Goal: Transaction & Acquisition: Download file/media

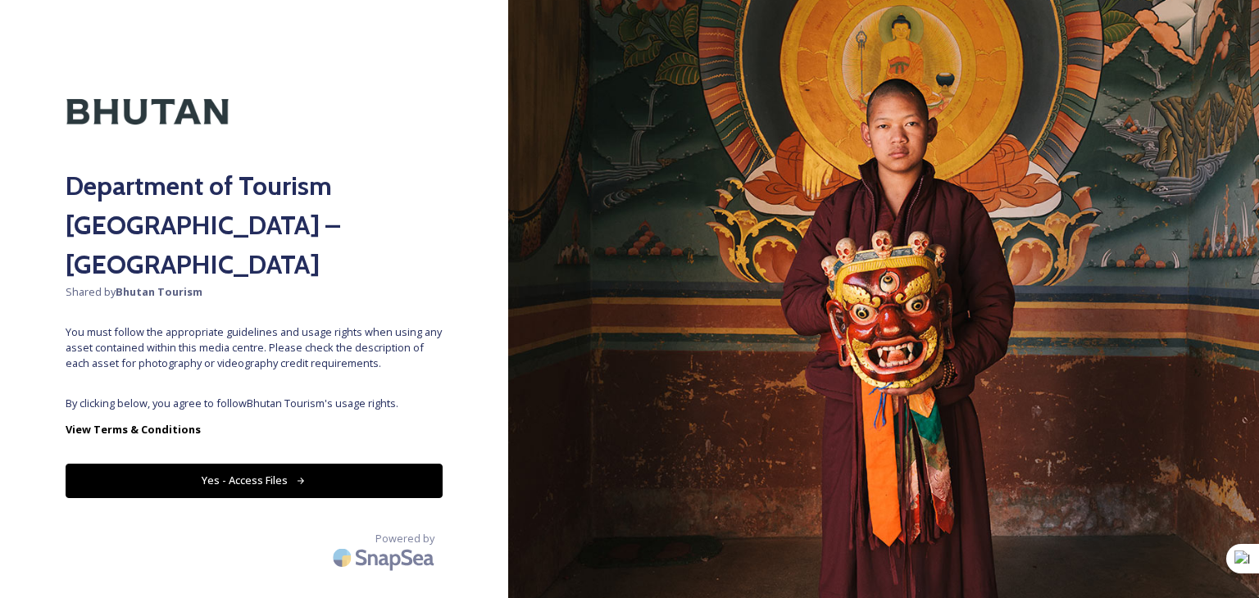
click at [289, 464] on button "Yes - Access Files" at bounding box center [254, 481] width 377 height 34
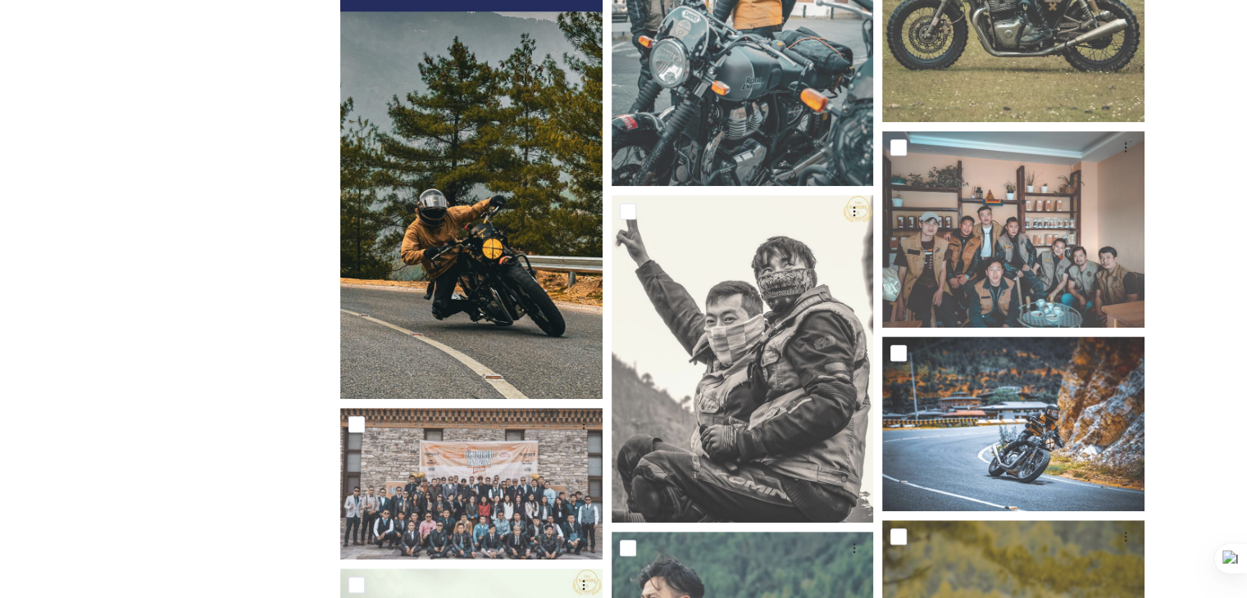
scroll to position [1066, 0]
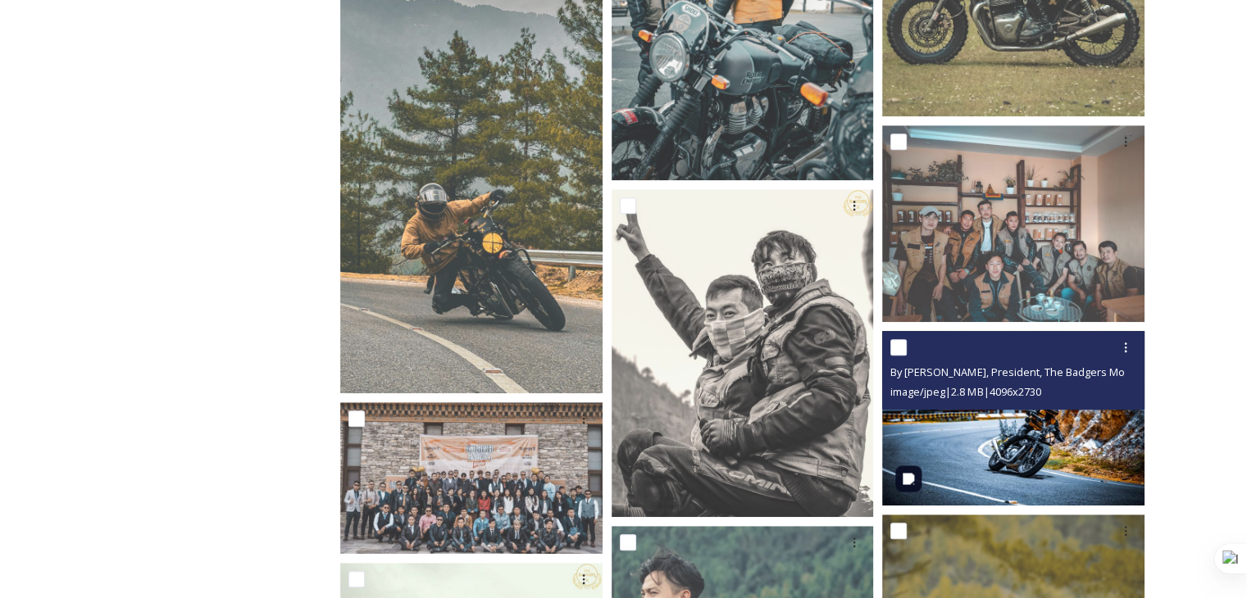
click at [1040, 459] on img at bounding box center [1013, 417] width 262 height 175
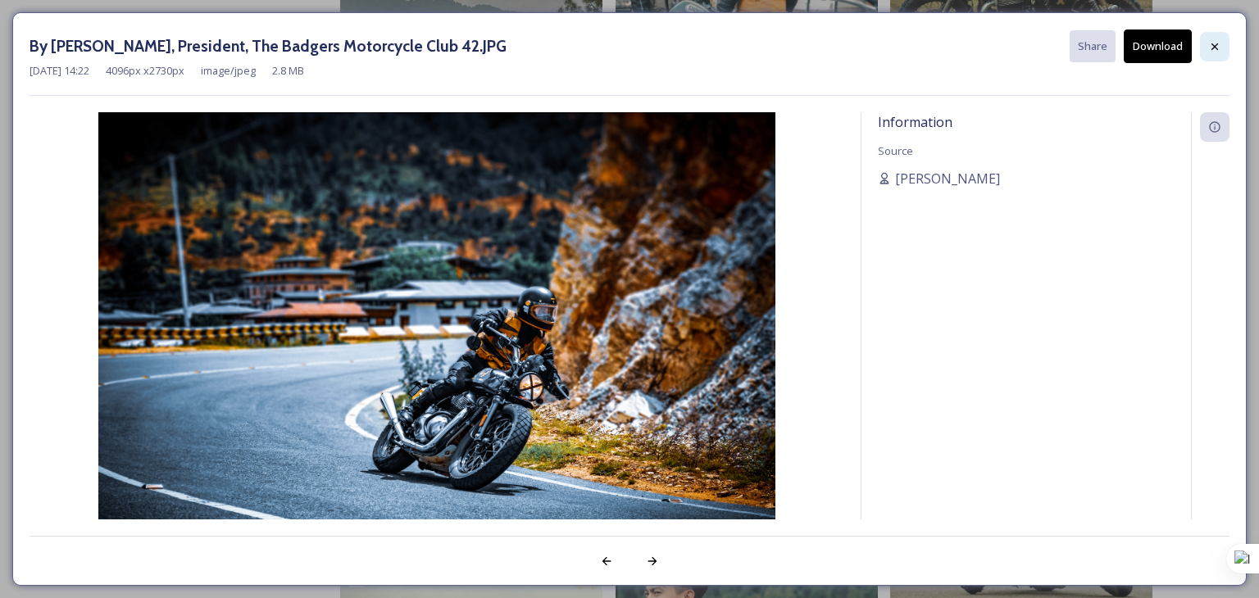
click at [1211, 50] on icon at bounding box center [1214, 46] width 13 height 13
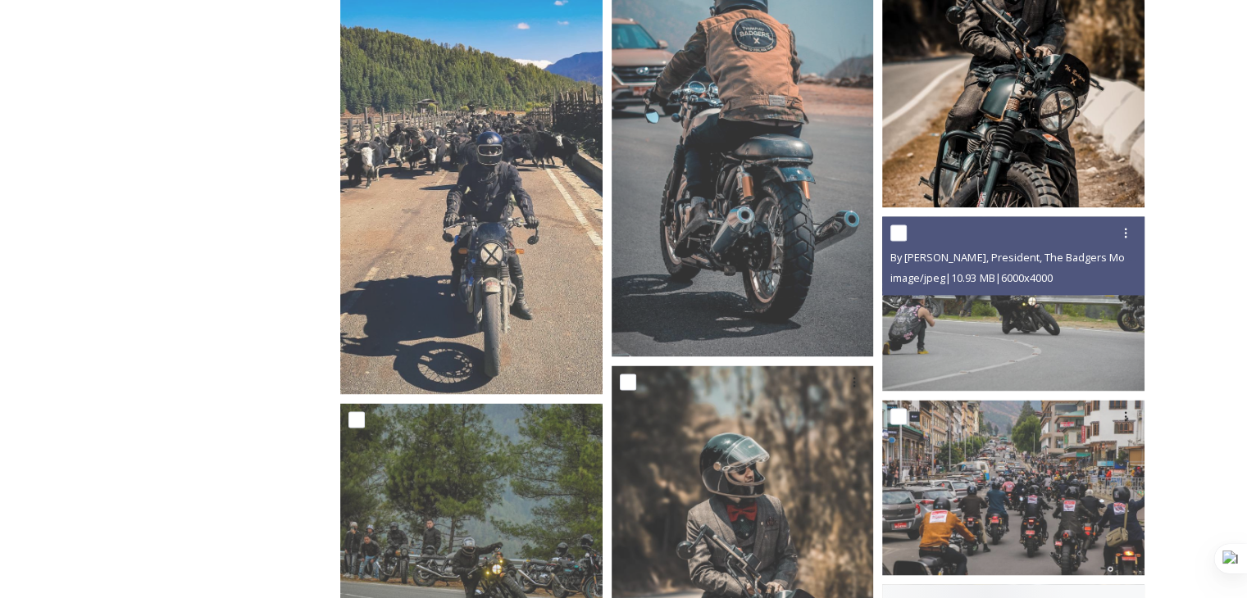
scroll to position [2869, 0]
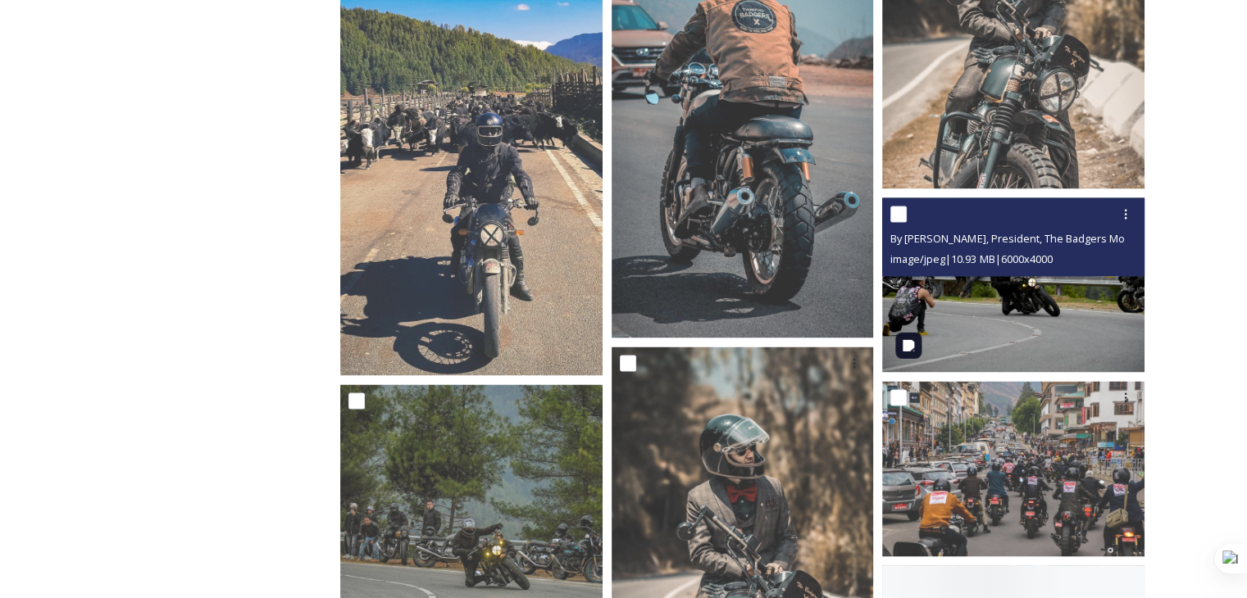
click at [1045, 335] on img at bounding box center [1013, 285] width 262 height 175
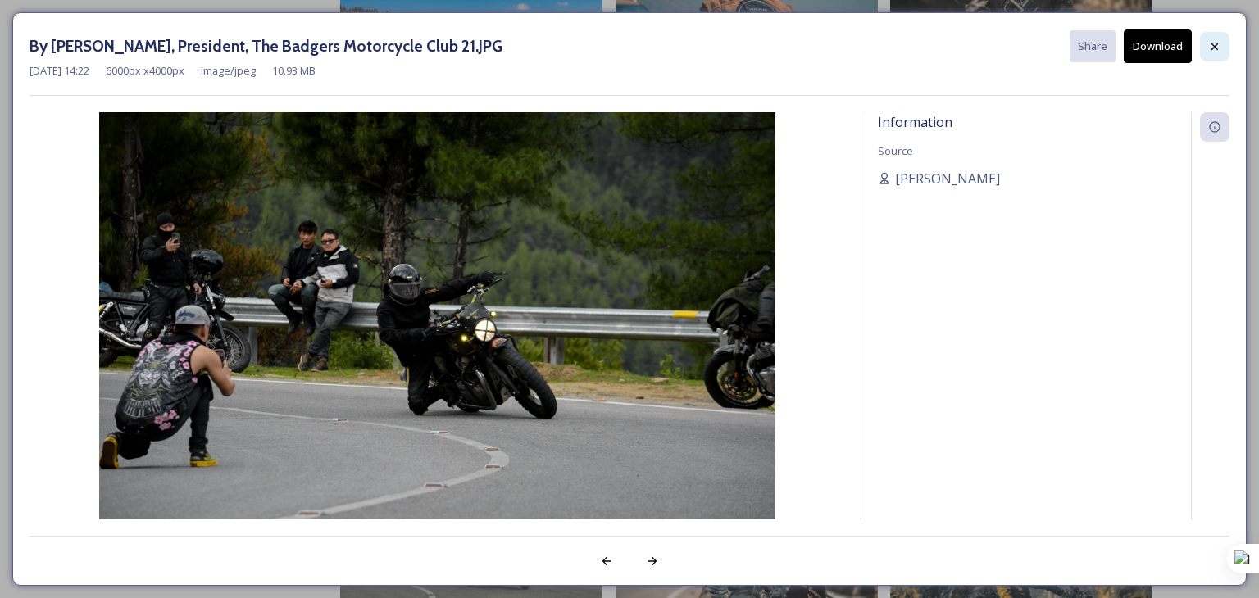
click at [1223, 48] on div at bounding box center [1215, 47] width 30 height 30
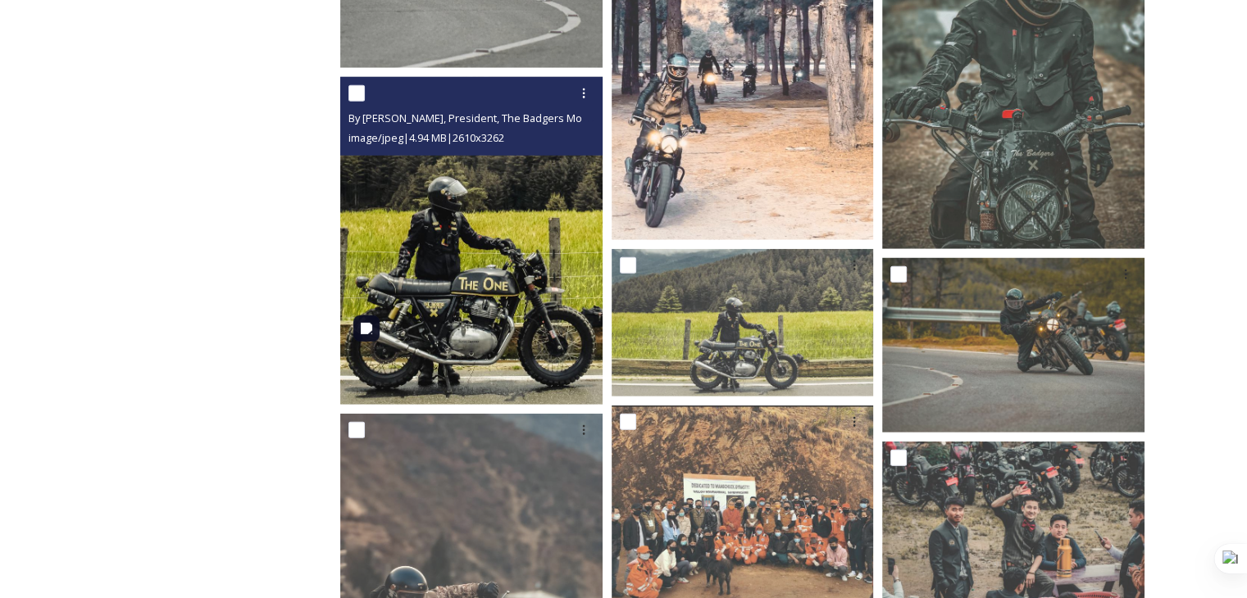
scroll to position [4509, 0]
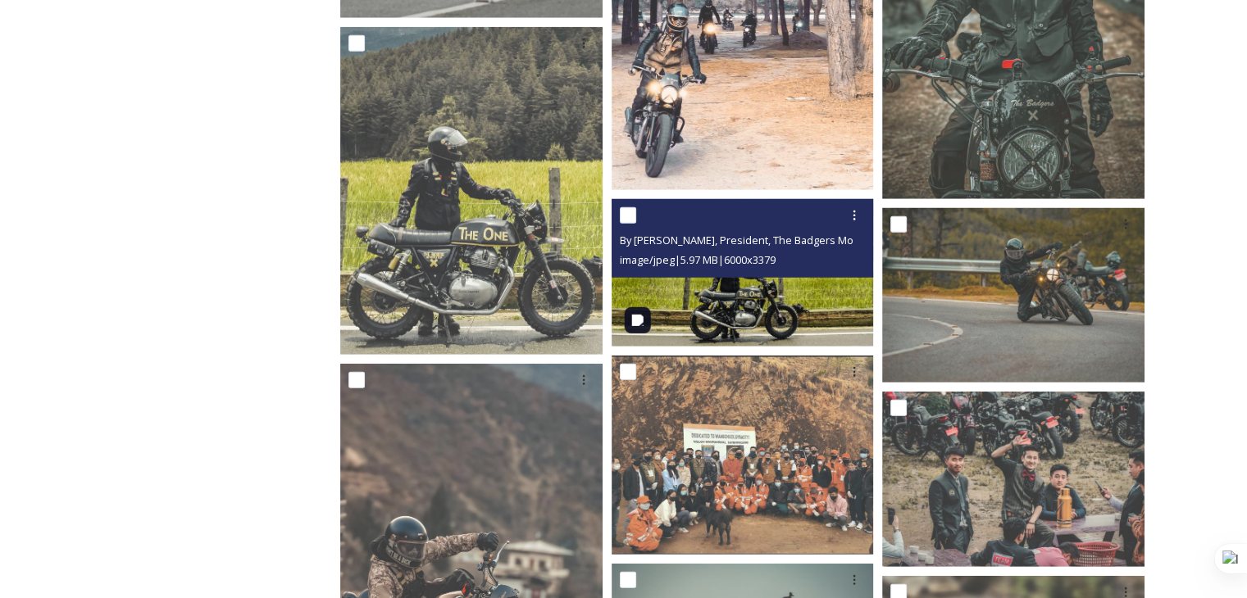
click at [702, 296] on img at bounding box center [743, 273] width 262 height 148
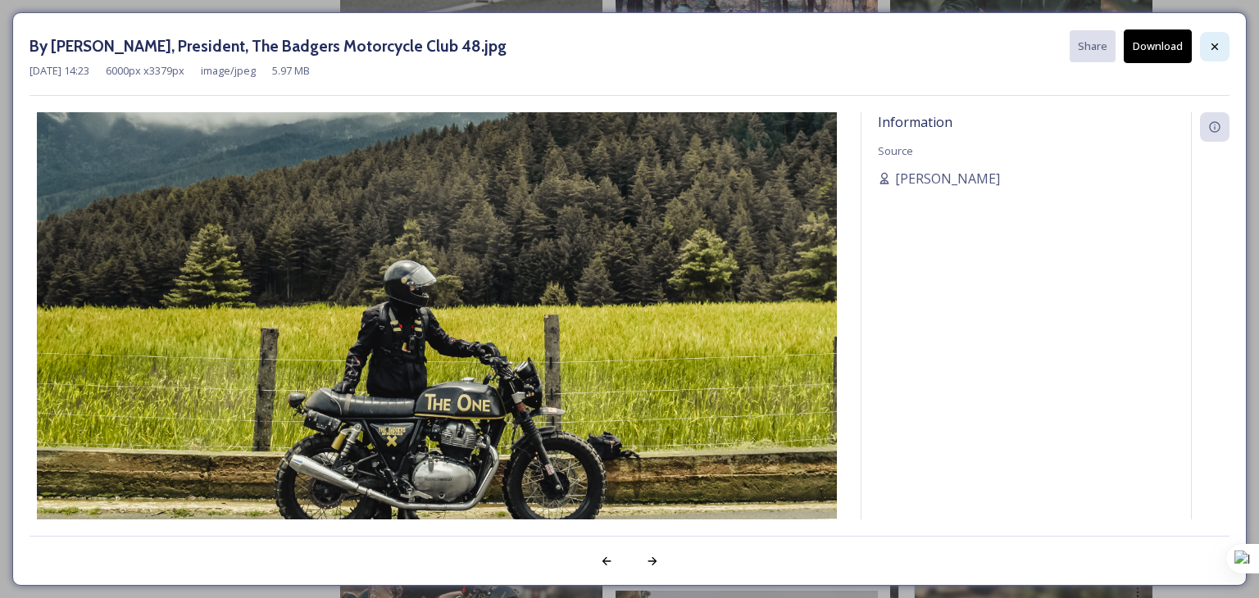
click at [1215, 47] on icon at bounding box center [1215, 46] width 7 height 7
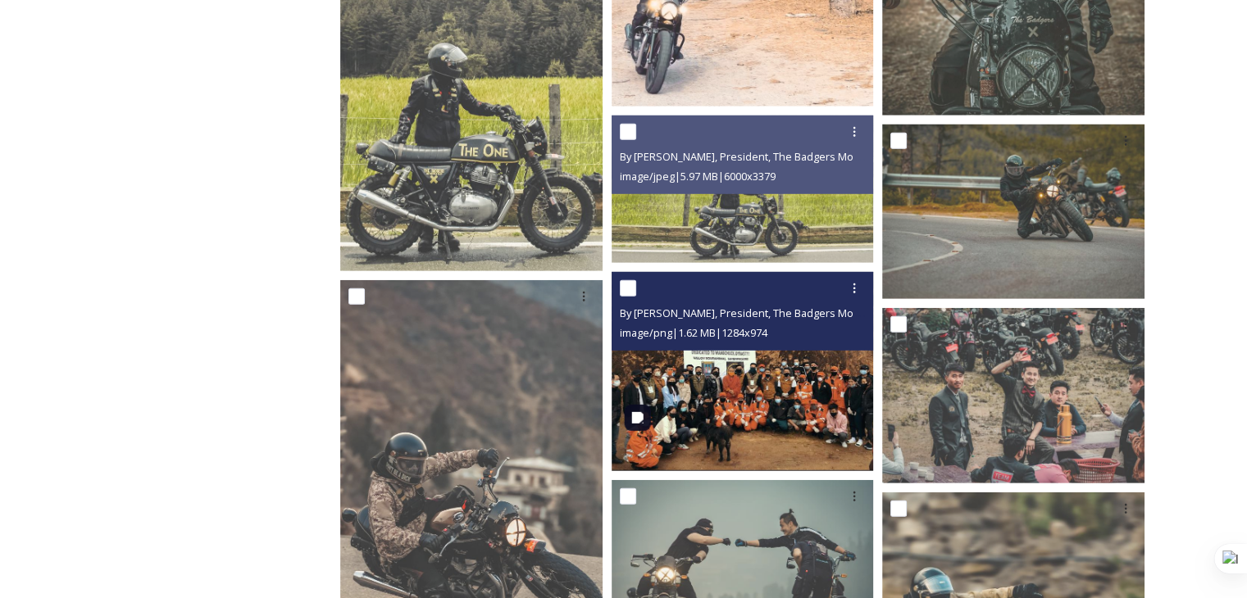
scroll to position [4591, 0]
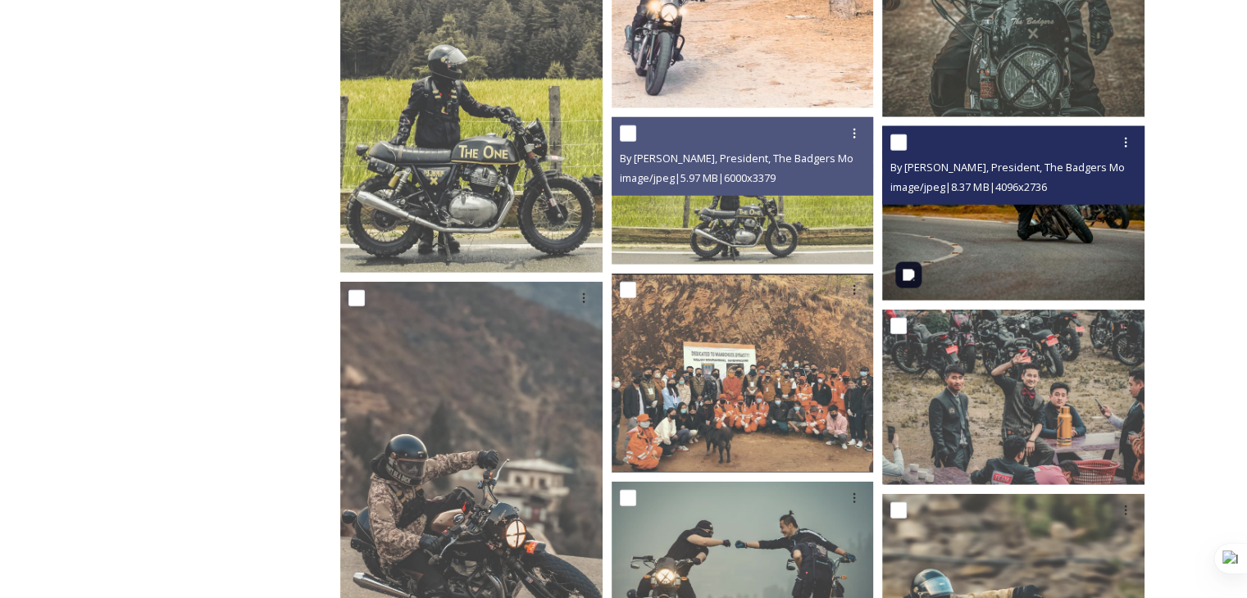
click at [1027, 229] on img at bounding box center [1013, 212] width 262 height 175
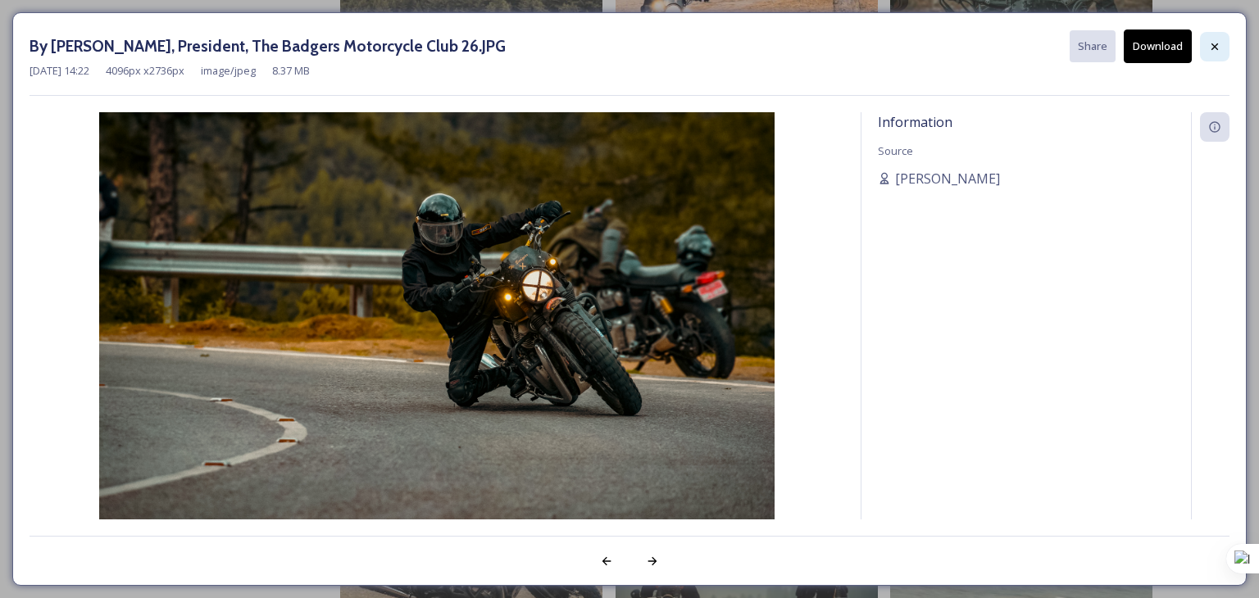
click at [1217, 47] on icon at bounding box center [1214, 46] width 13 height 13
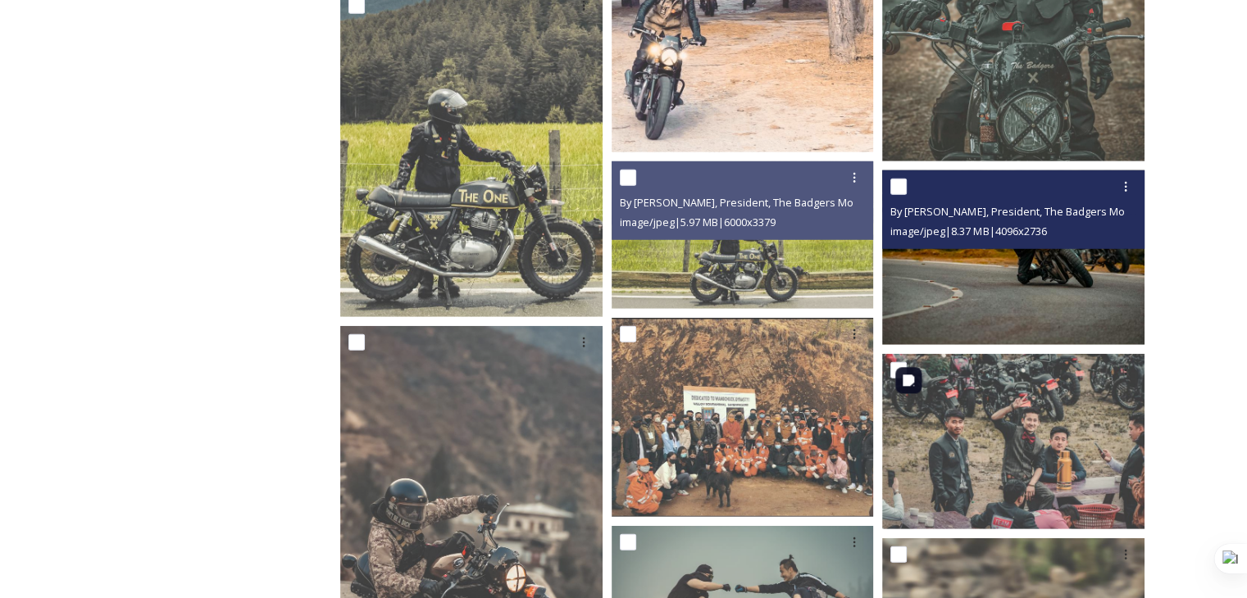
scroll to position [4484, 0]
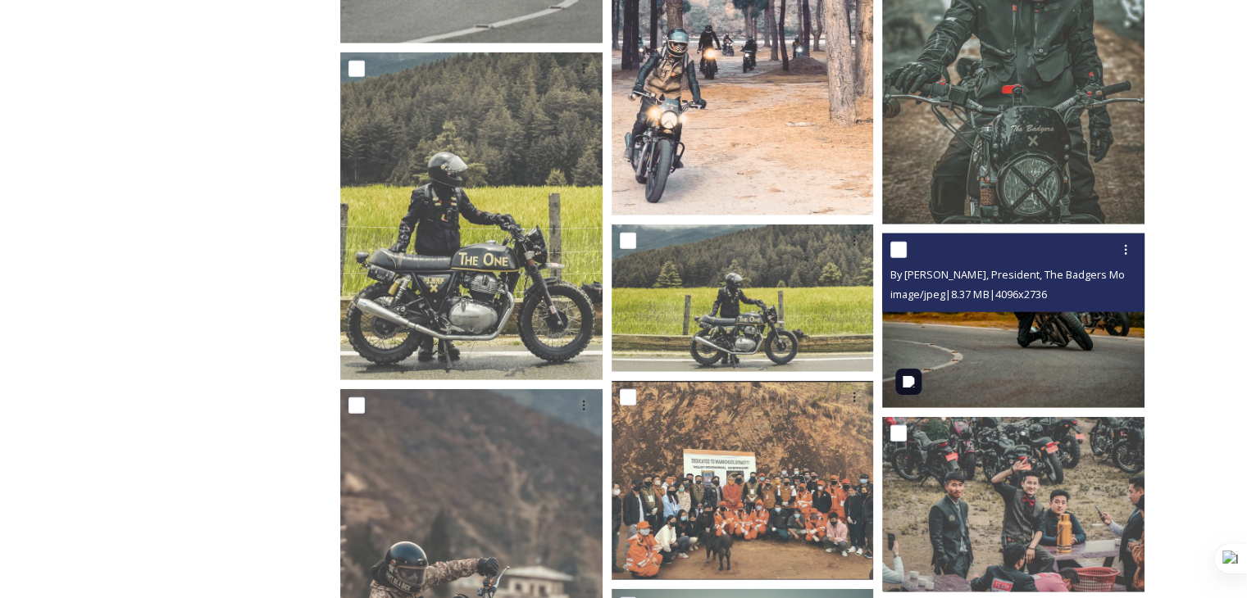
drag, startPoint x: 1050, startPoint y: 342, endPoint x: 1073, endPoint y: 335, distance: 24.1
click at [1073, 335] on img at bounding box center [1013, 320] width 262 height 175
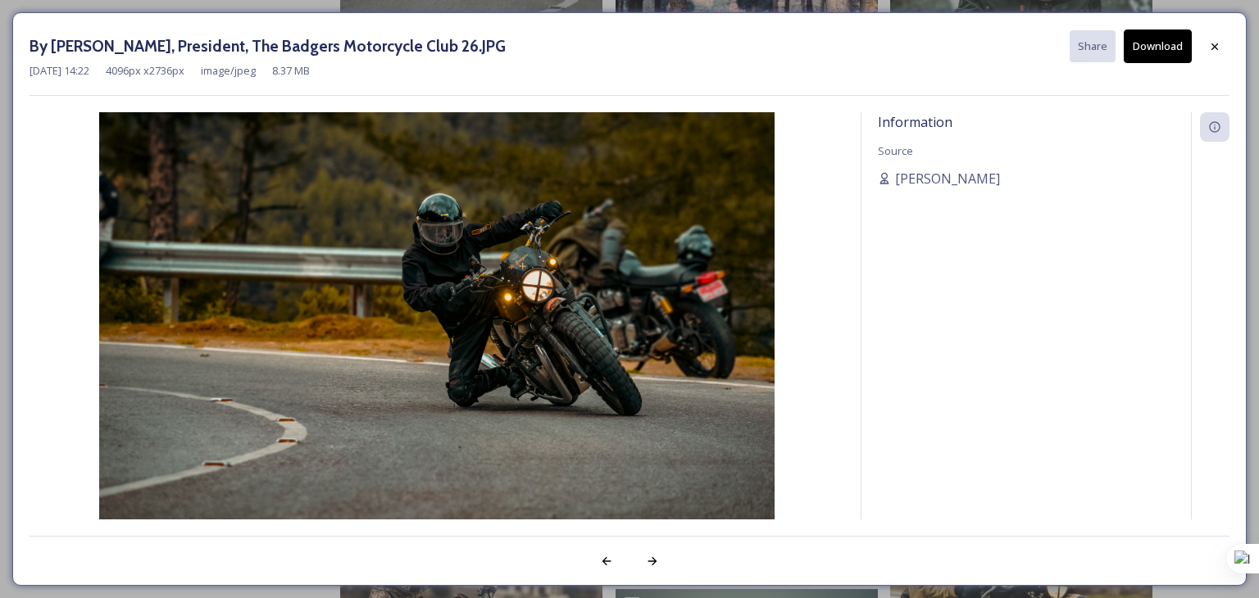
click at [1157, 43] on button "Download" at bounding box center [1158, 47] width 68 height 34
click at [1208, 39] on div at bounding box center [1215, 47] width 30 height 30
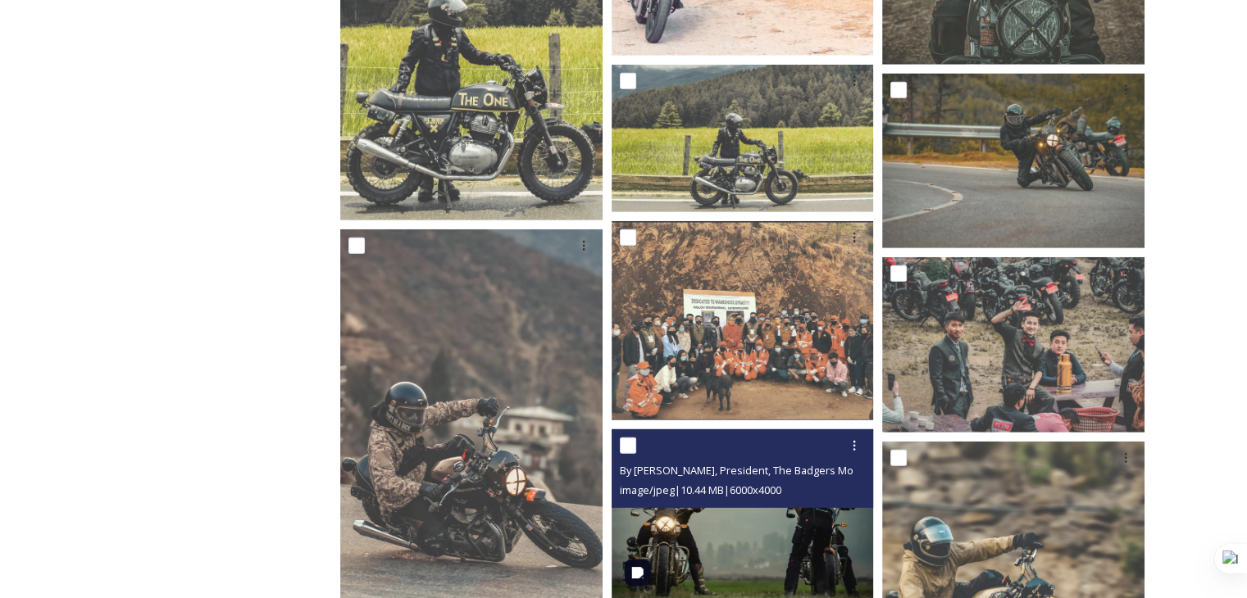
scroll to position [4648, 0]
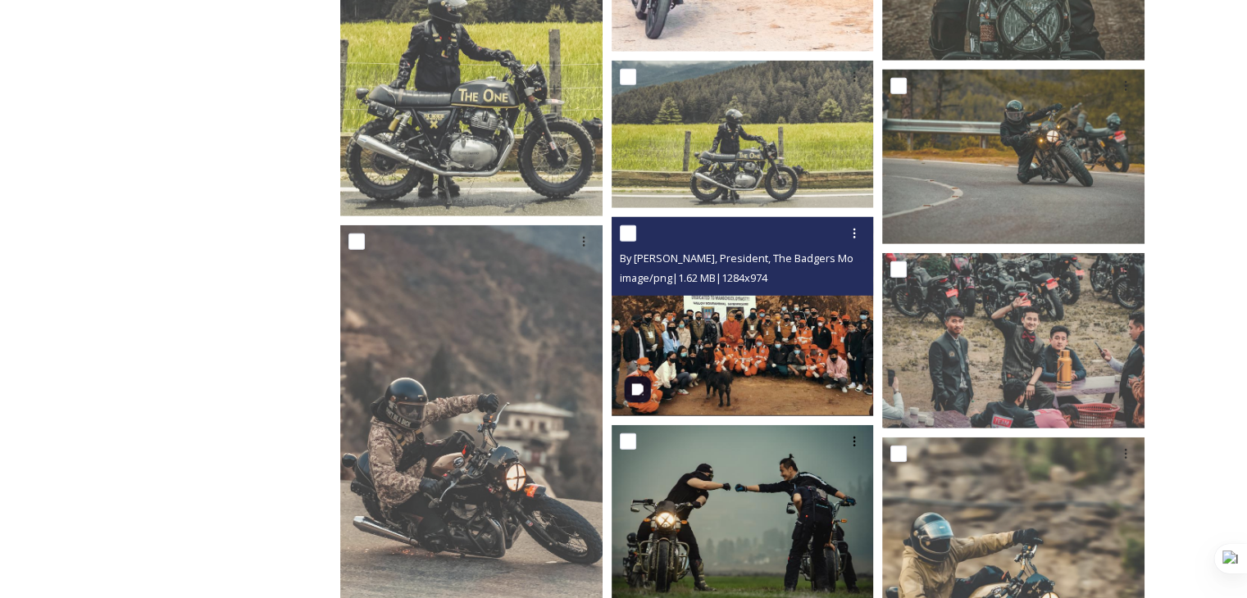
click at [720, 350] on img at bounding box center [743, 316] width 262 height 199
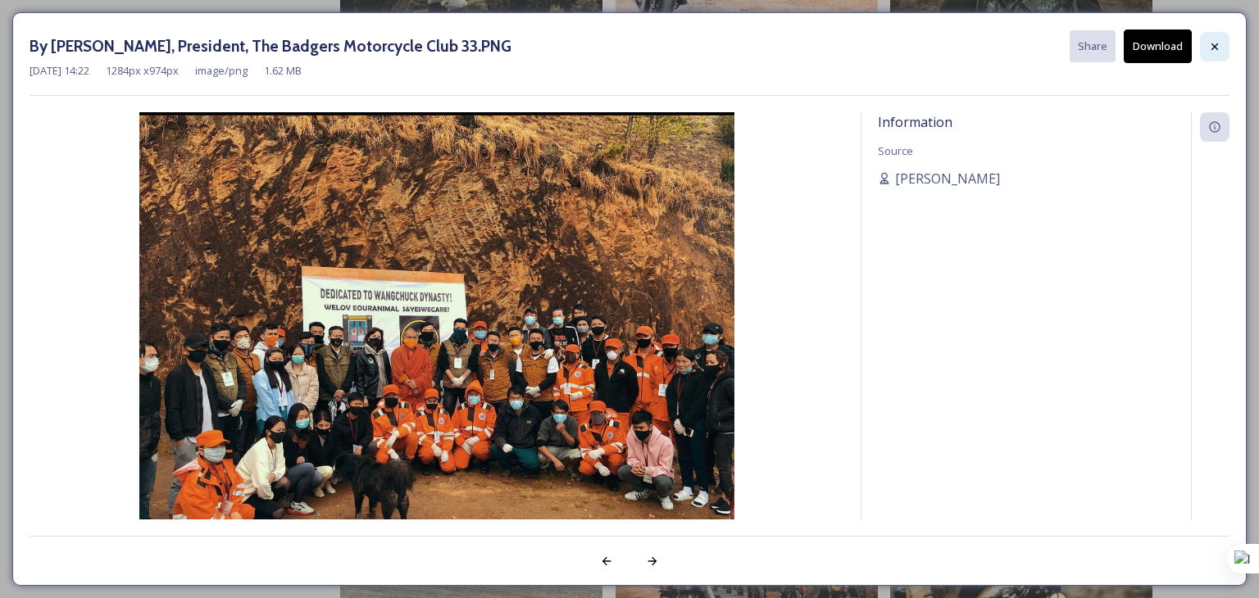
click at [1213, 54] on div at bounding box center [1215, 47] width 30 height 30
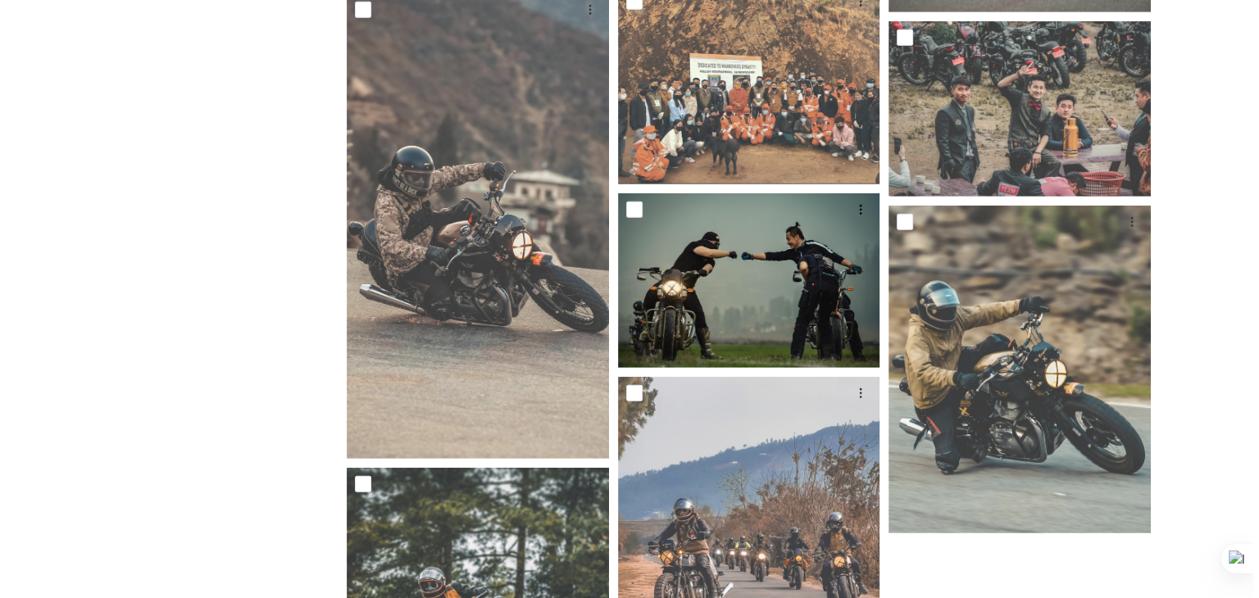
scroll to position [4894, 0]
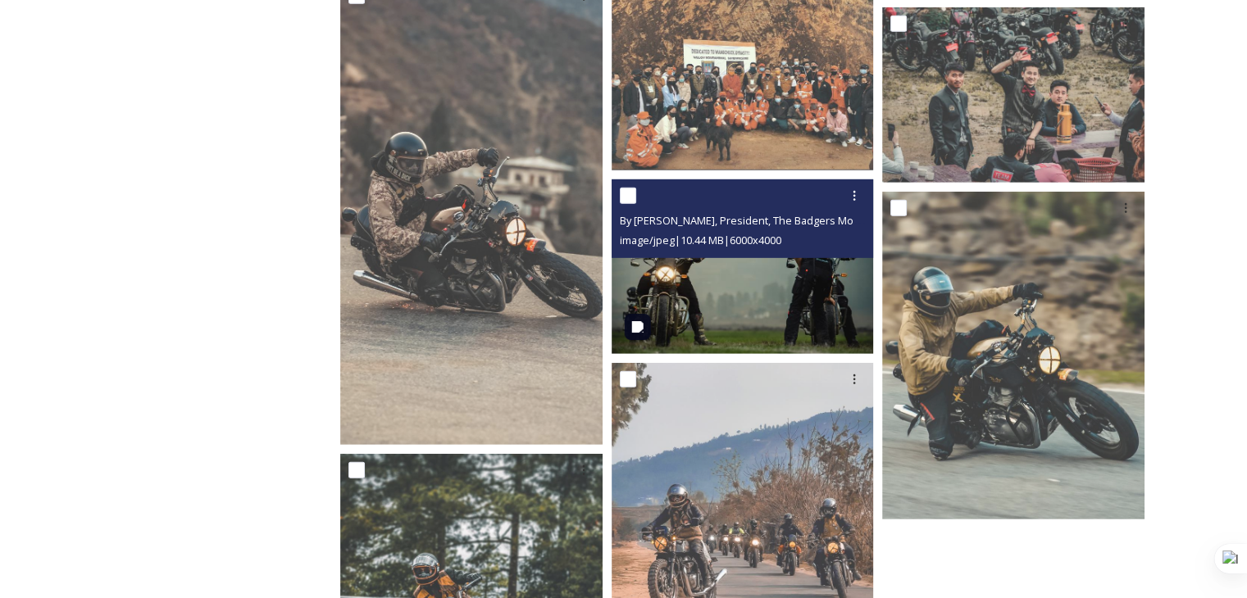
click at [763, 316] on img at bounding box center [743, 267] width 262 height 175
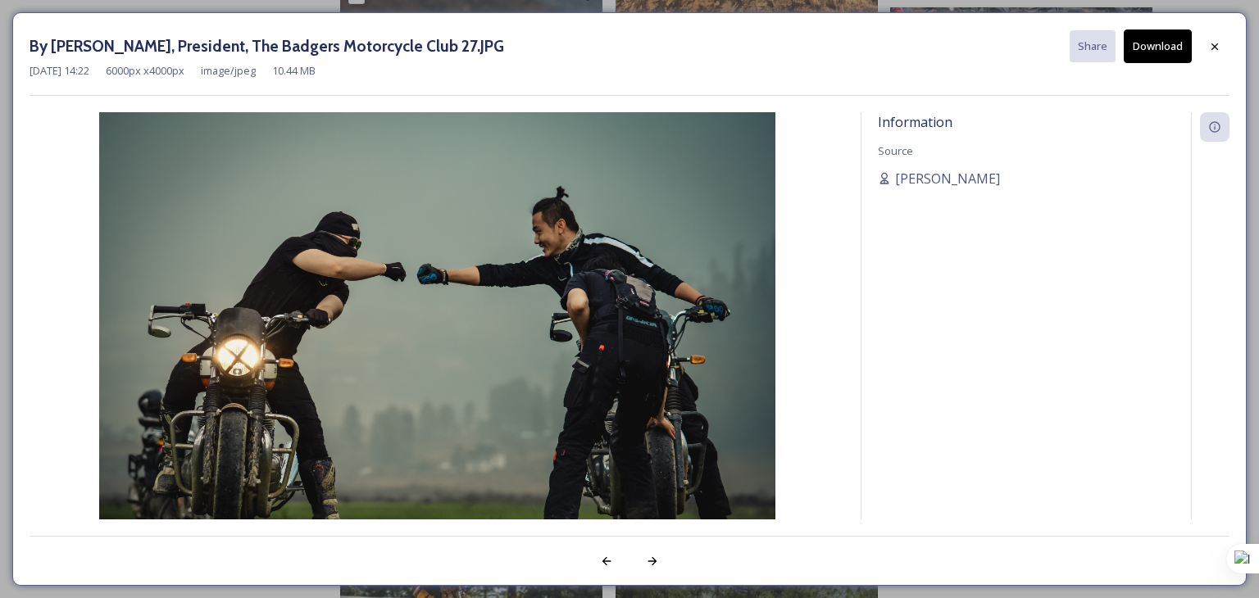
click at [1177, 41] on button "Download" at bounding box center [1158, 47] width 68 height 34
